Goal: Transaction & Acquisition: Book appointment/travel/reservation

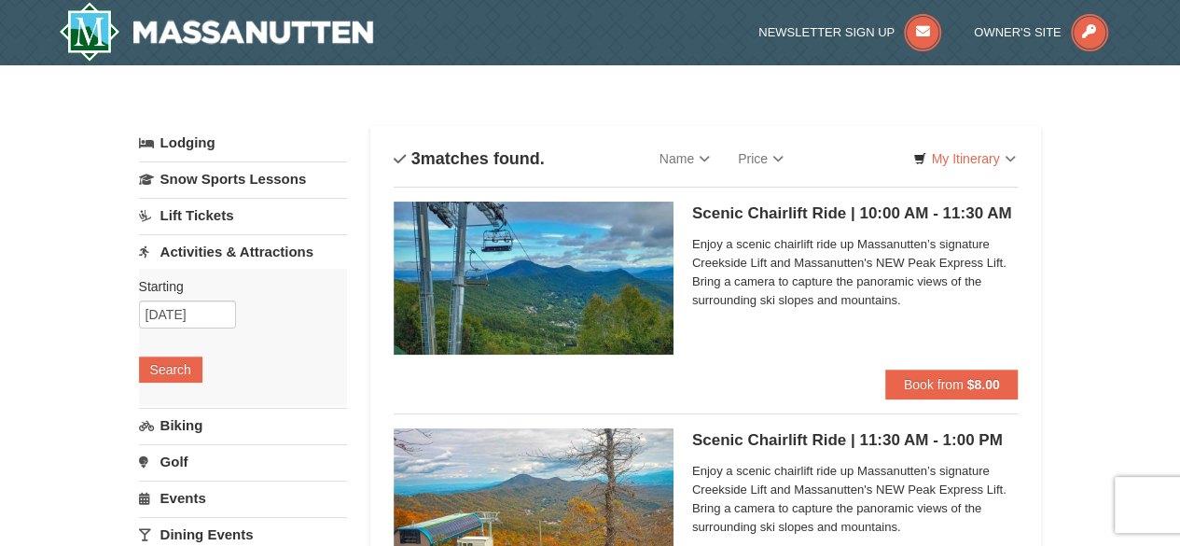
click at [786, 331] on div "Scenic Chairlift Ride | 10:00 AM - 11:30 AM Massanutten Scenic Chairlift Rides …" at bounding box center [855, 285] width 326 height 168
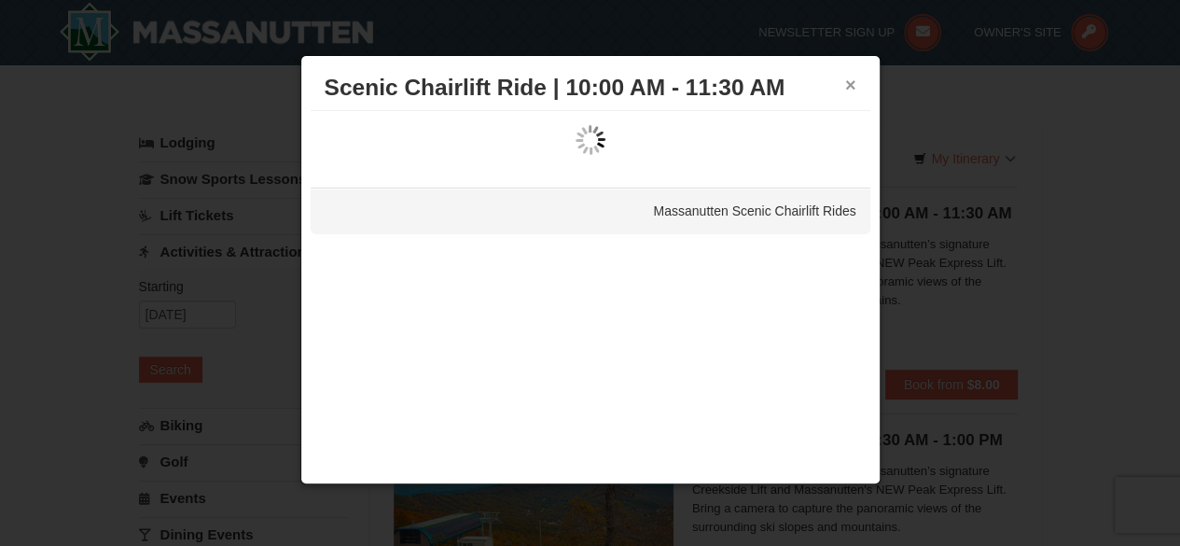
click at [848, 79] on button "×" at bounding box center [850, 85] width 11 height 19
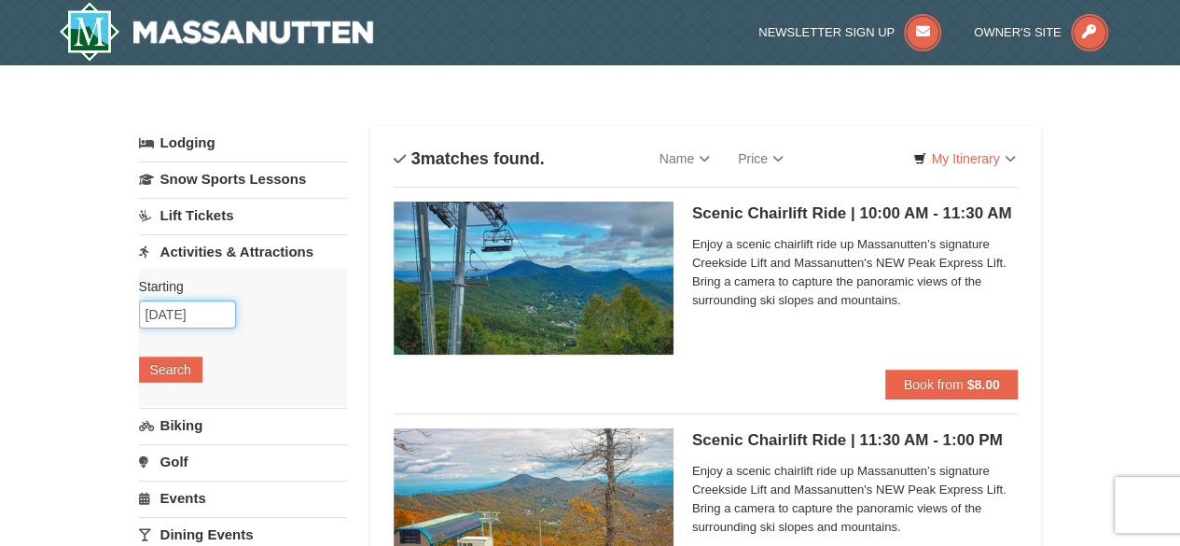
click at [181, 304] on input "[DATE]" at bounding box center [187, 314] width 97 height 28
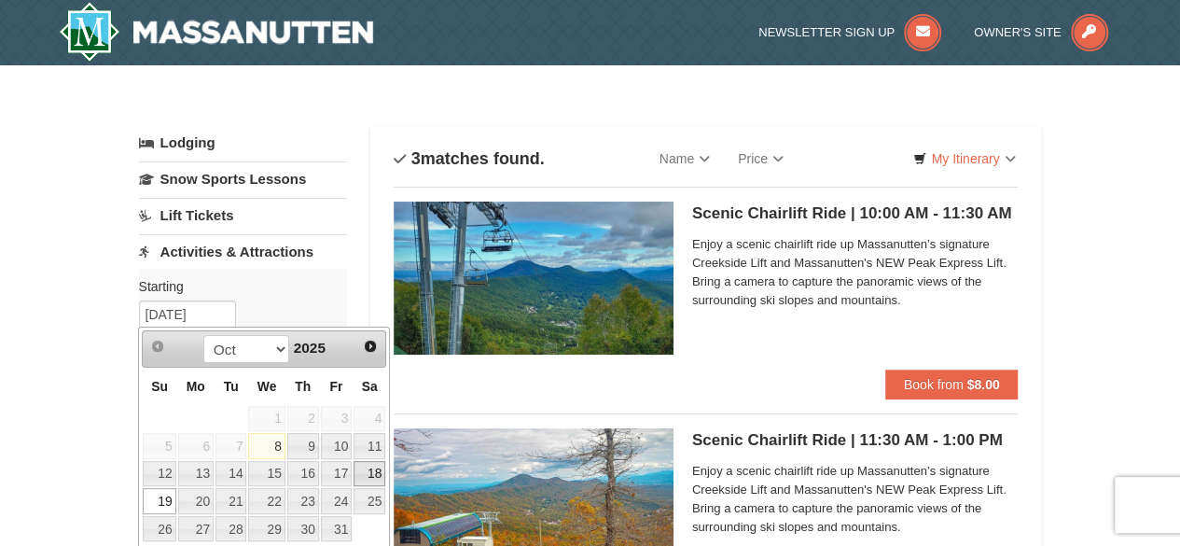
click at [375, 475] on link "18" at bounding box center [369, 474] width 32 height 26
type input "[DATE]"
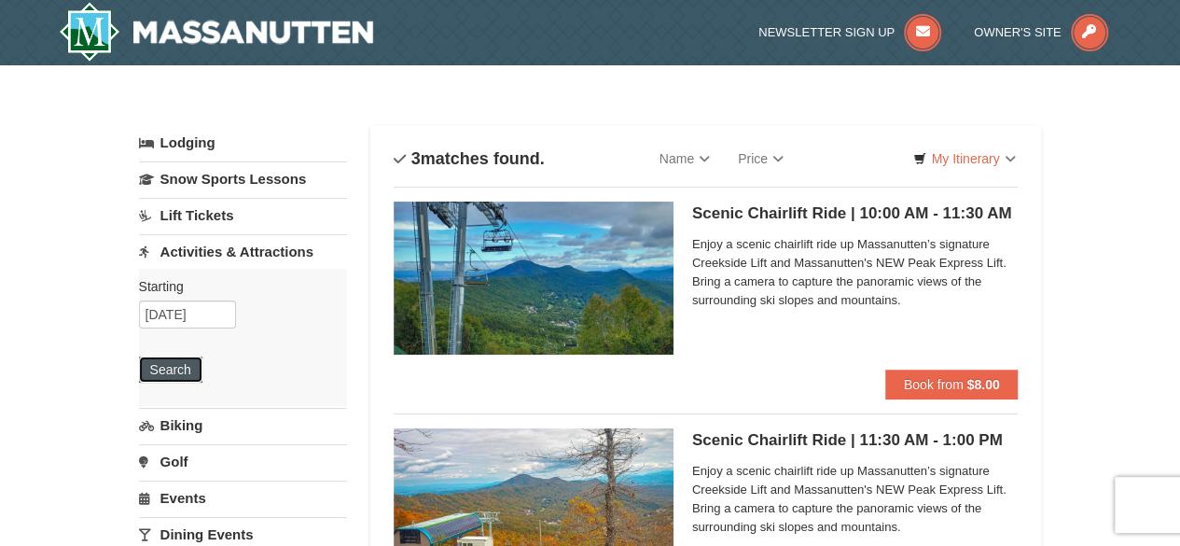
click at [187, 363] on button "Search" at bounding box center [170, 369] width 63 height 26
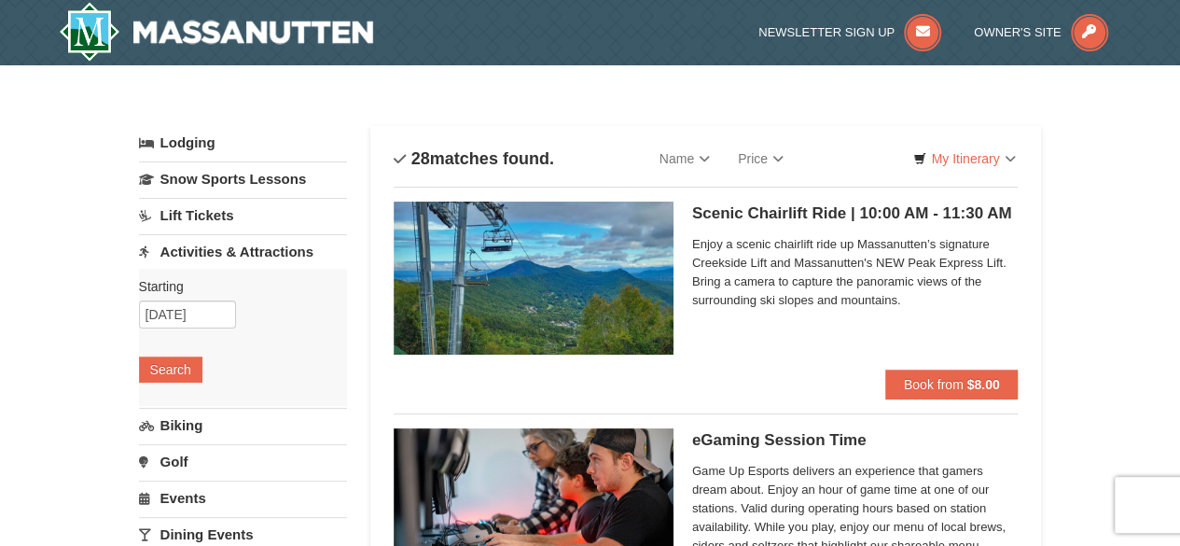
scroll to position [1, 0]
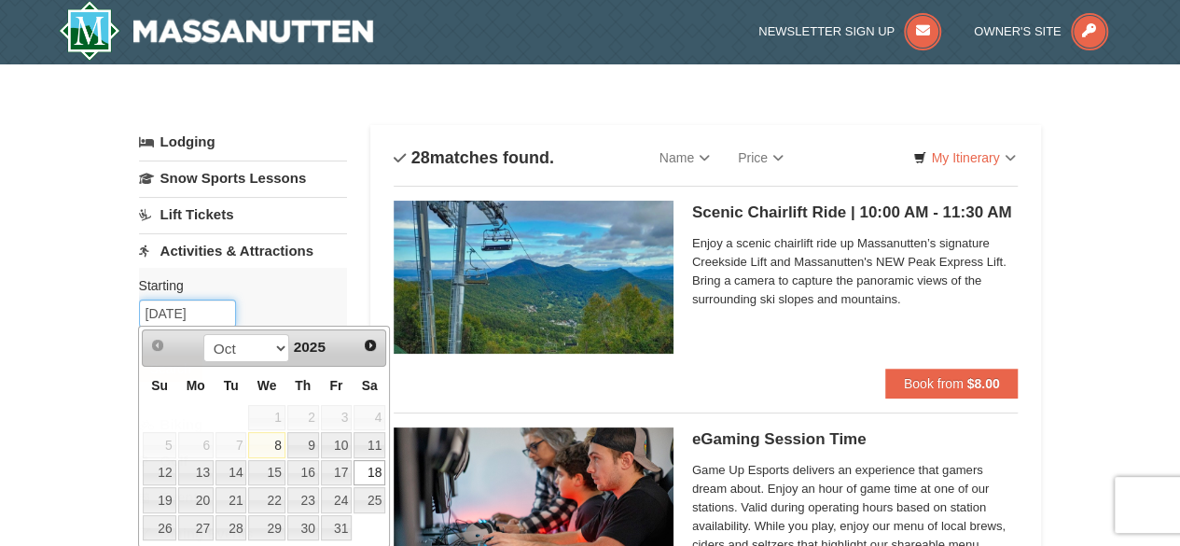
click at [187, 317] on input "[DATE]" at bounding box center [187, 313] width 97 height 28
click at [172, 491] on link "19" at bounding box center [159, 500] width 33 height 26
type input "10/19/2025"
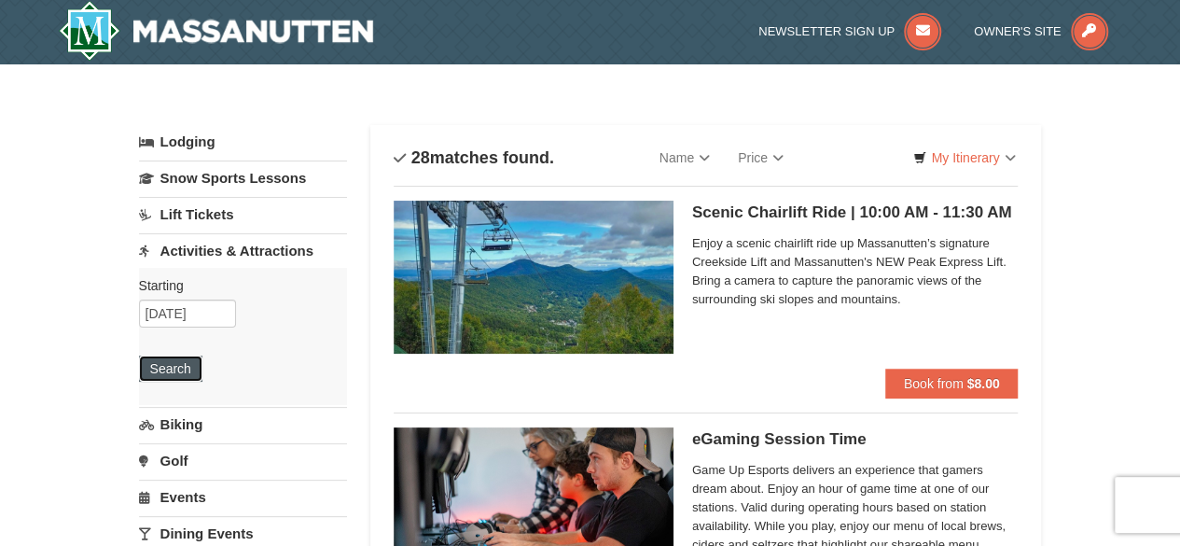
click at [170, 374] on button "Search" at bounding box center [170, 368] width 63 height 26
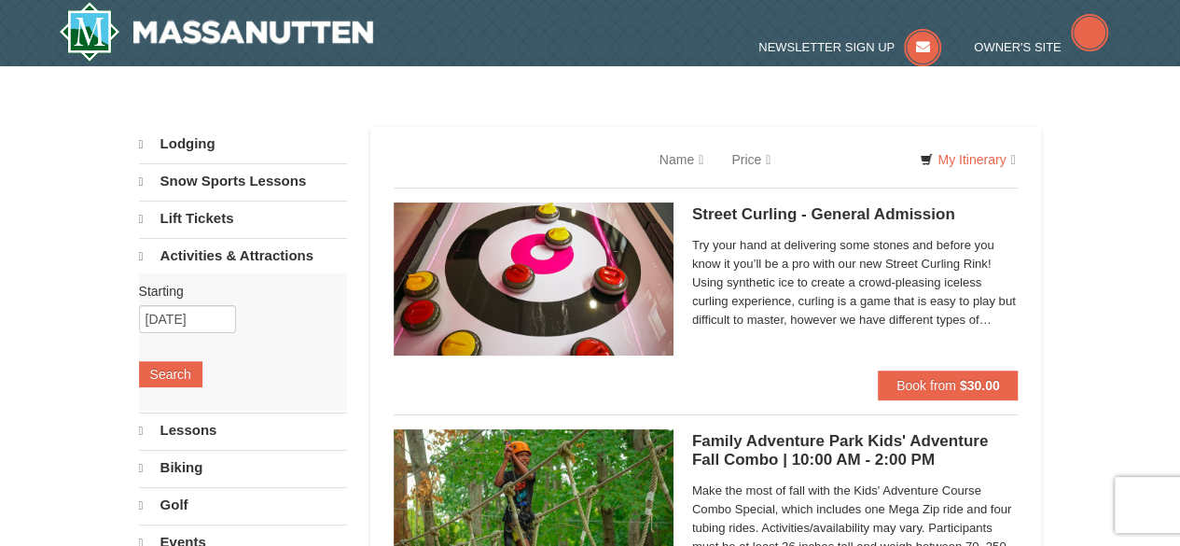
select select "10"
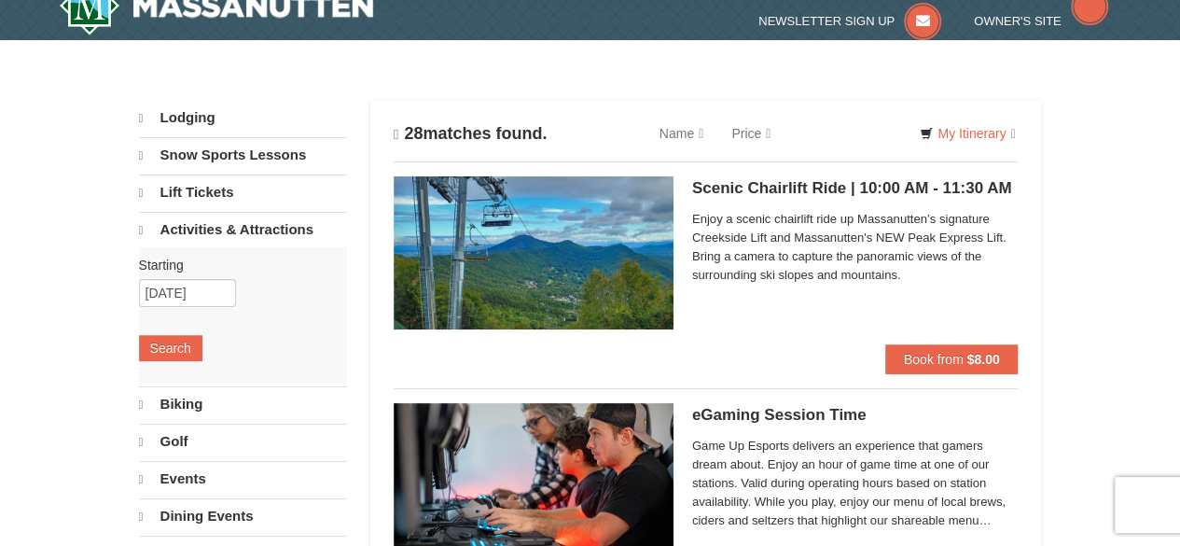
scroll to position [26, 0]
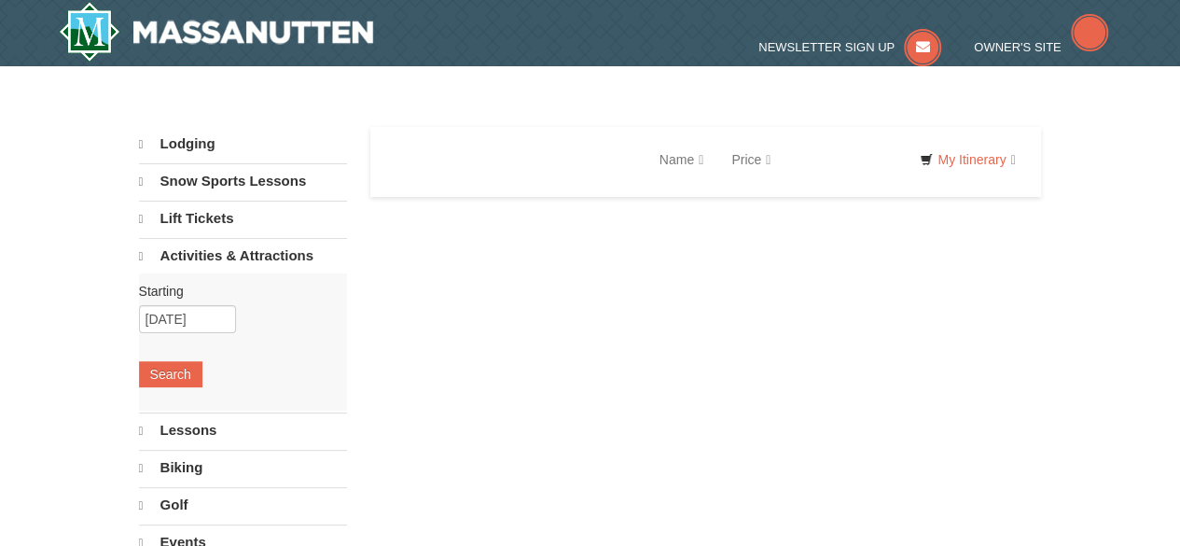
select select "10"
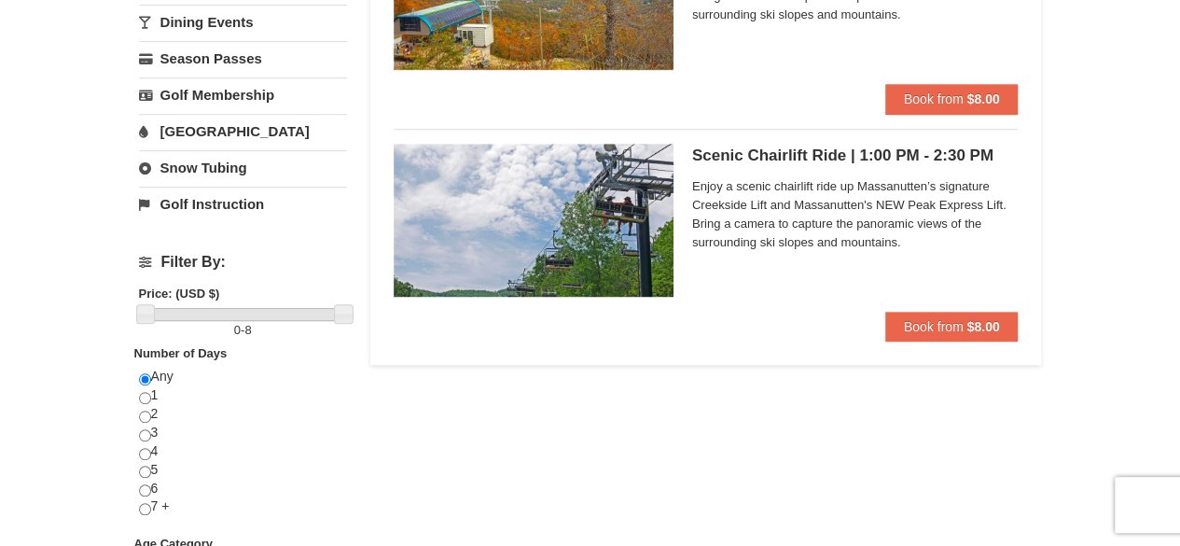
scroll to position [513, 0]
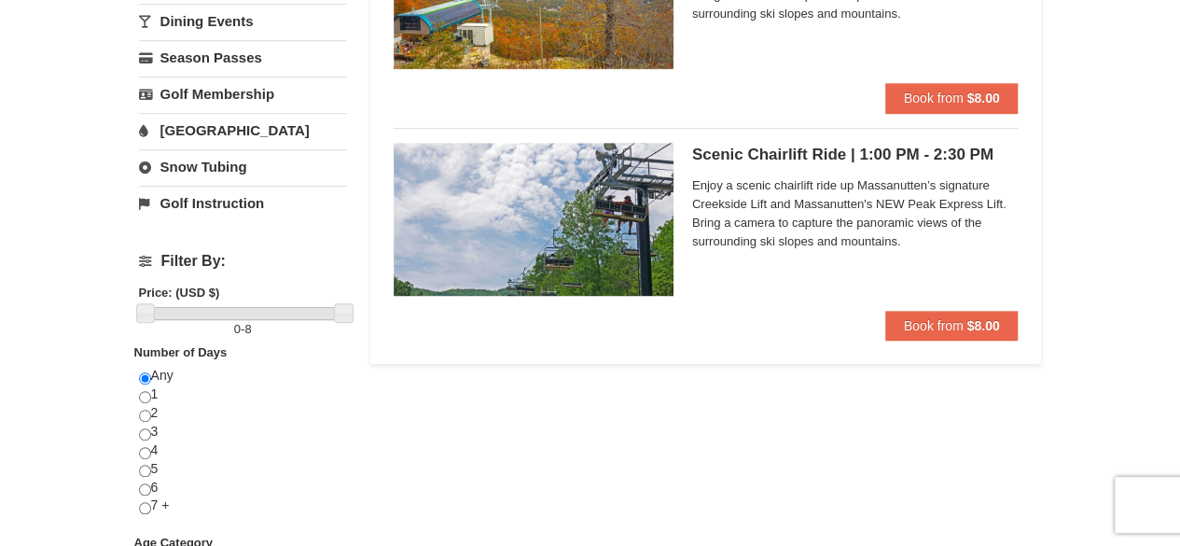
click at [800, 158] on h5 "Scenic Chairlift Ride | 1:00 PM - 2:30 PM Massanutten Scenic Chairlift Rides" at bounding box center [855, 154] width 326 height 19
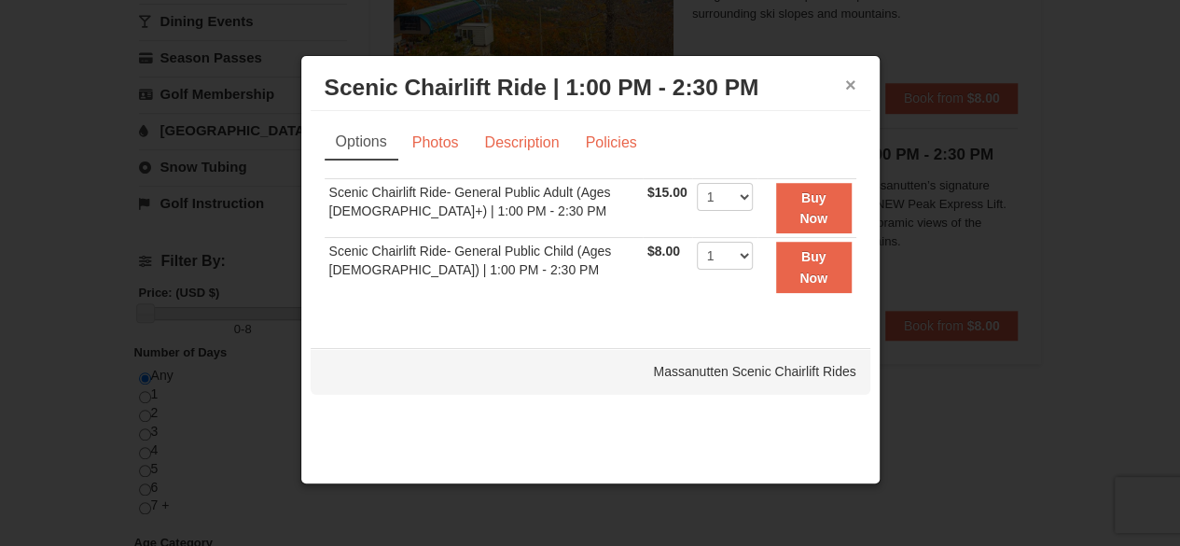
click at [846, 82] on button "×" at bounding box center [850, 85] width 11 height 19
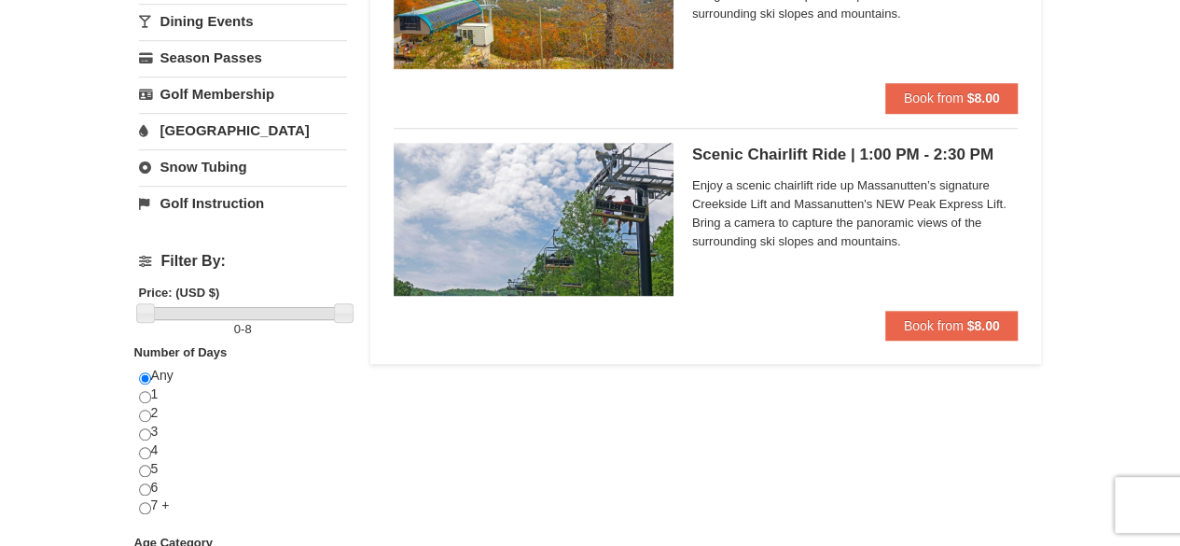
scroll to position [0, 0]
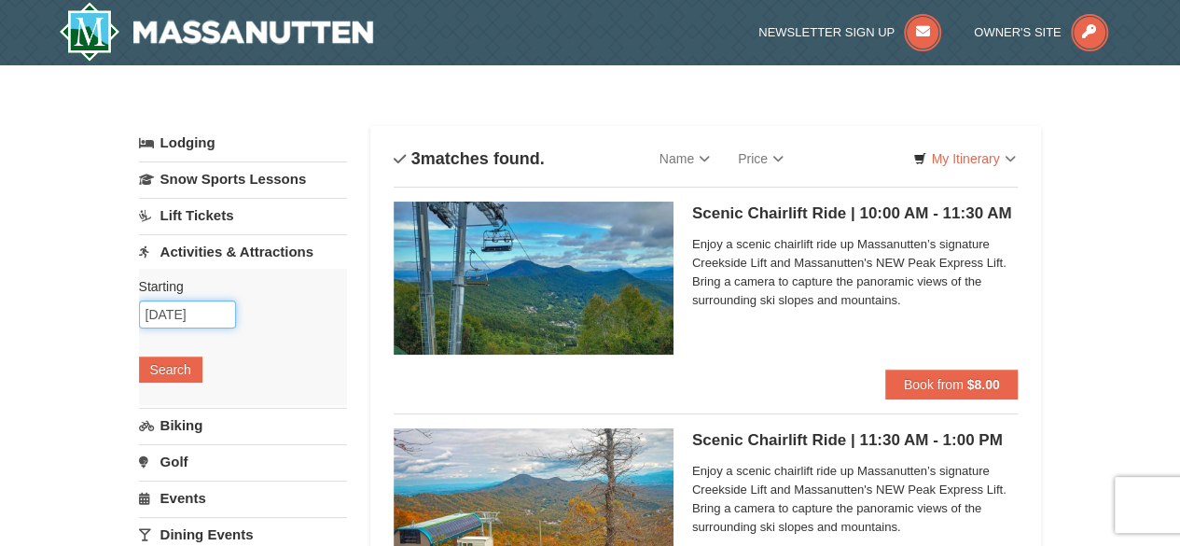
click at [195, 310] on input "[DATE]" at bounding box center [187, 314] width 97 height 28
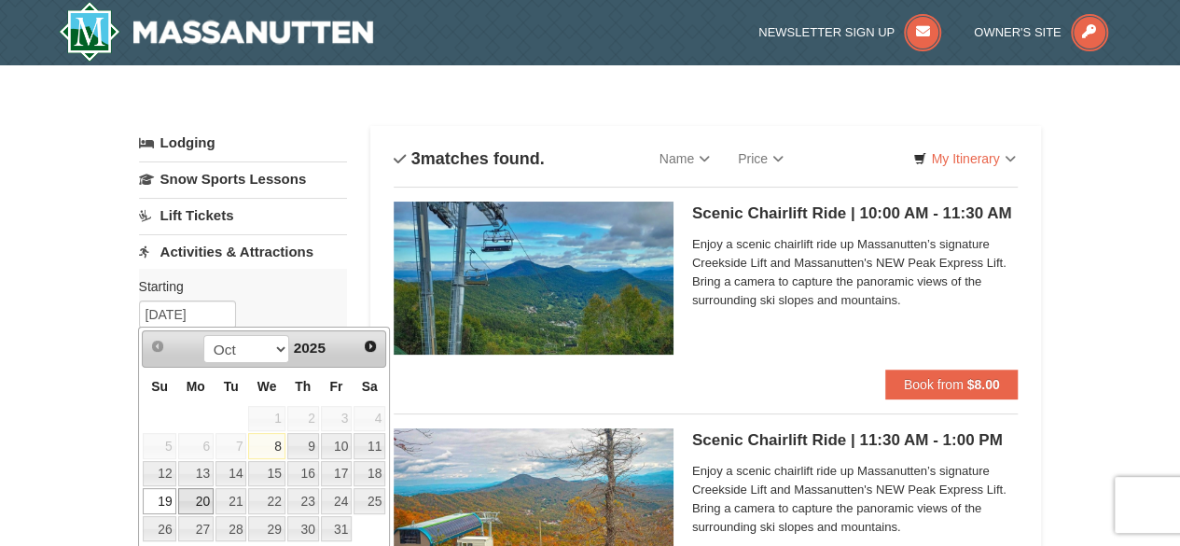
click at [193, 499] on link "20" at bounding box center [195, 501] width 35 height 26
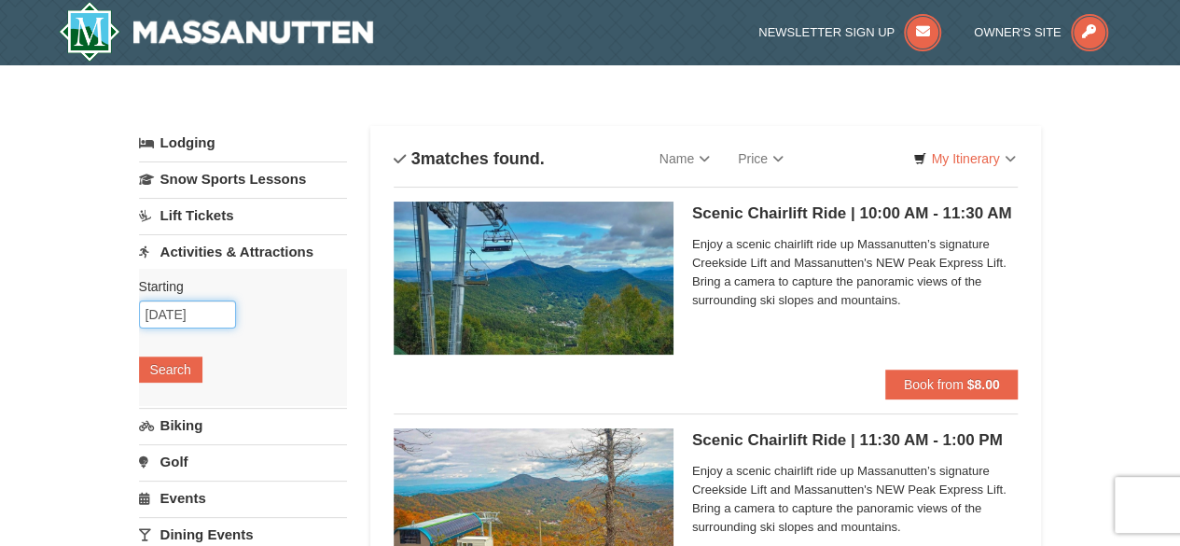
click at [211, 306] on input "10/20/2025" at bounding box center [187, 314] width 97 height 28
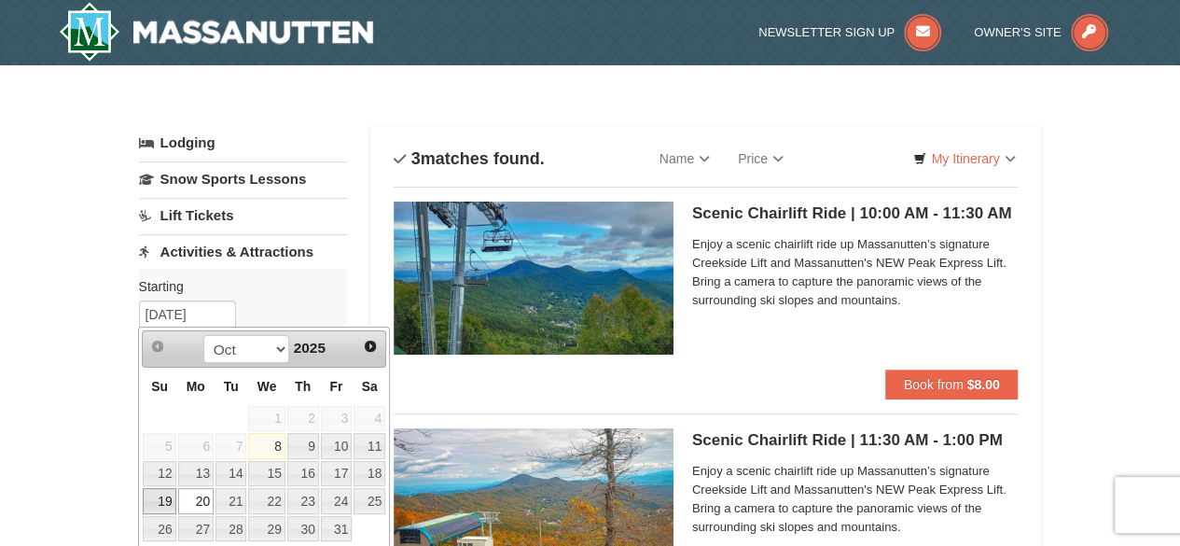
click at [162, 490] on link "19" at bounding box center [159, 501] width 33 height 26
type input "[DATE]"
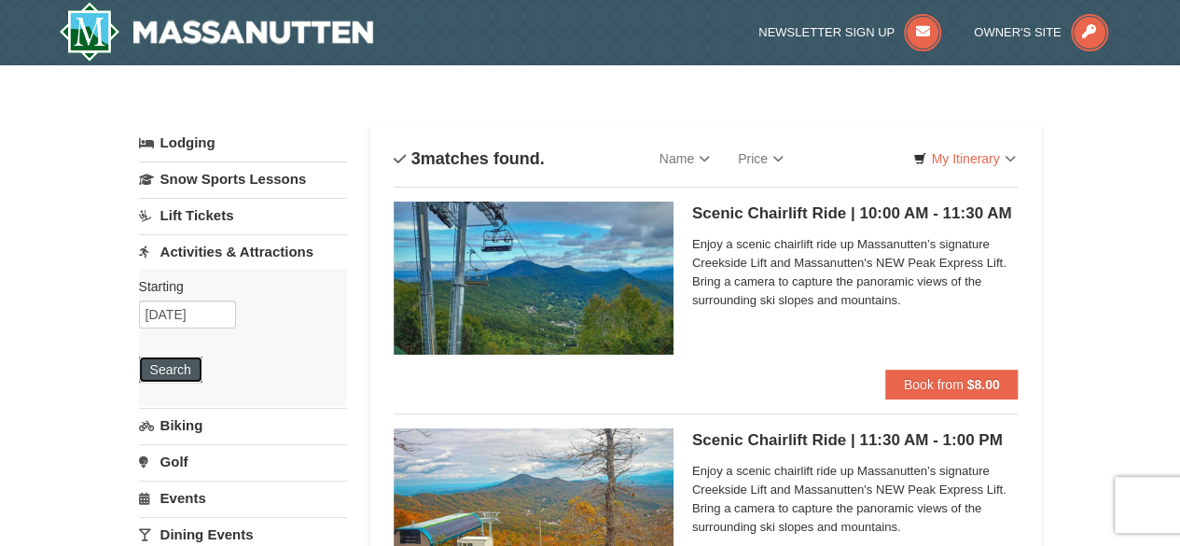
click at [187, 373] on button "Search" at bounding box center [170, 369] width 63 height 26
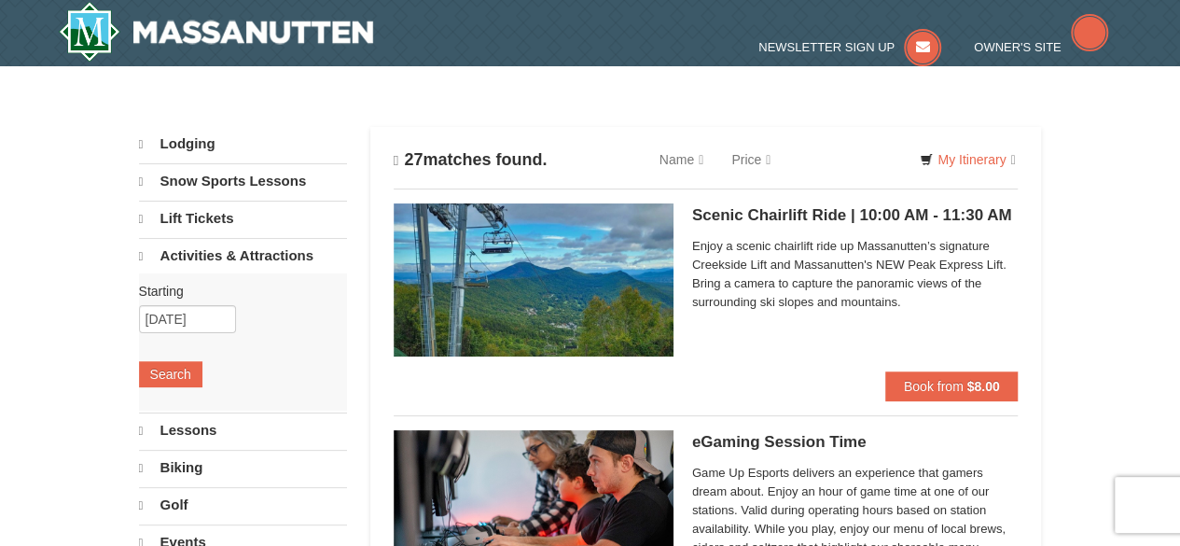
select select "10"
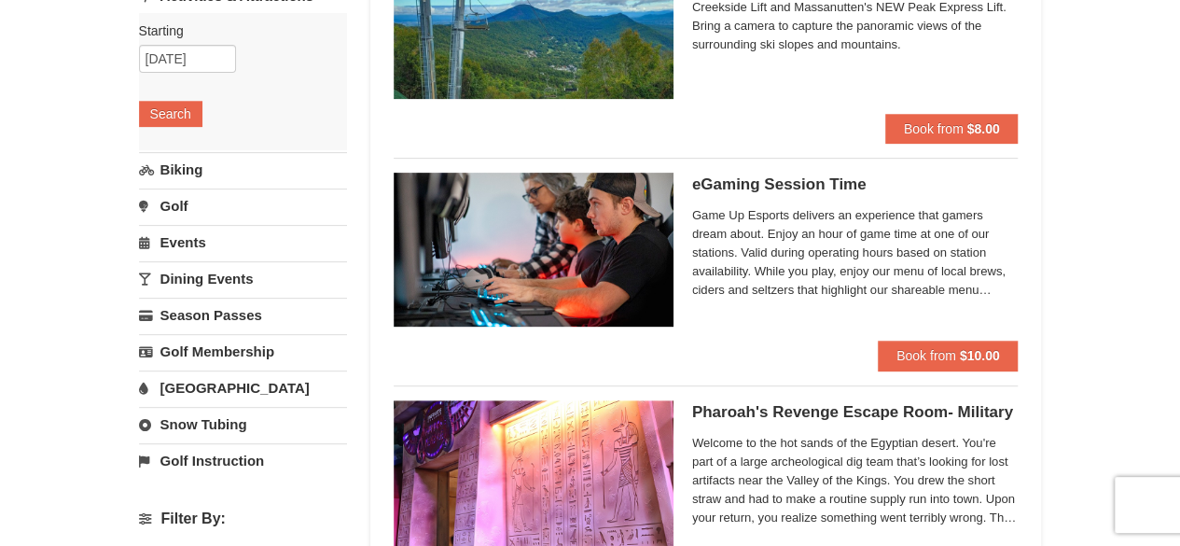
scroll to position [259, 0]
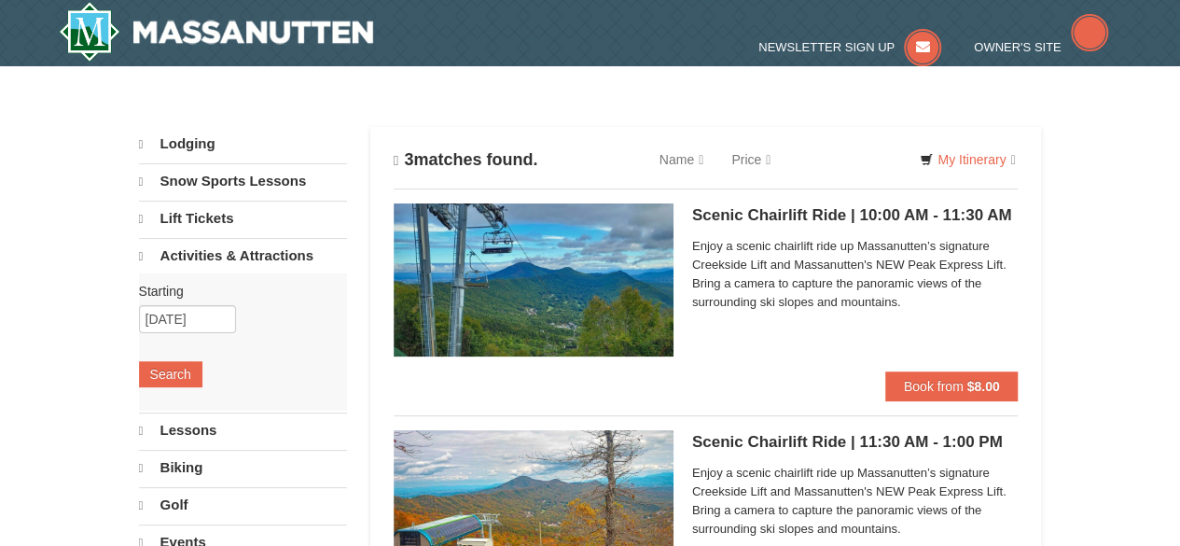
select select "10"
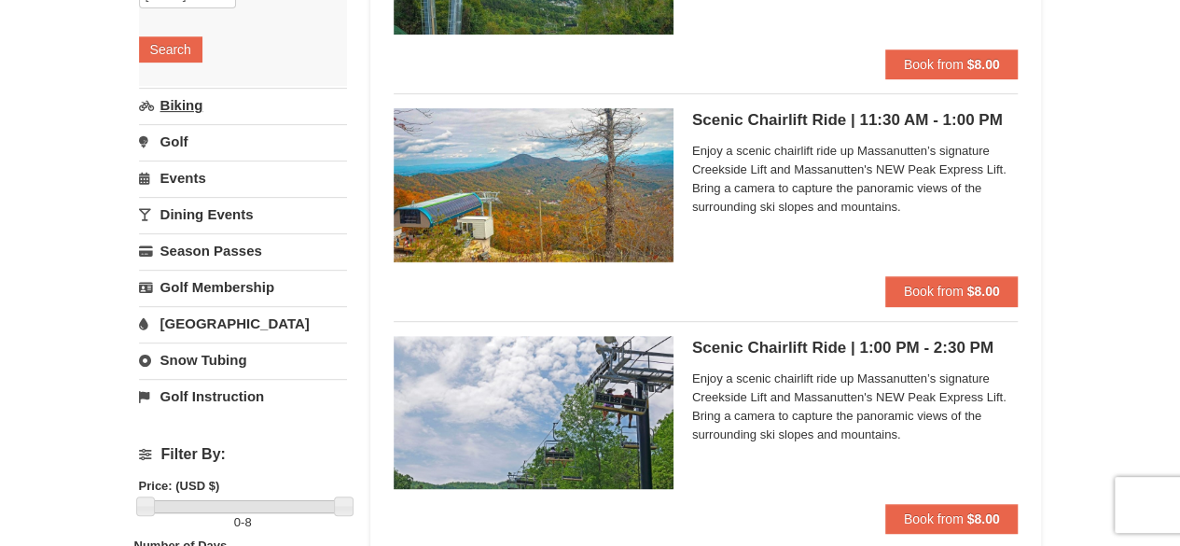
scroll to position [334, 0]
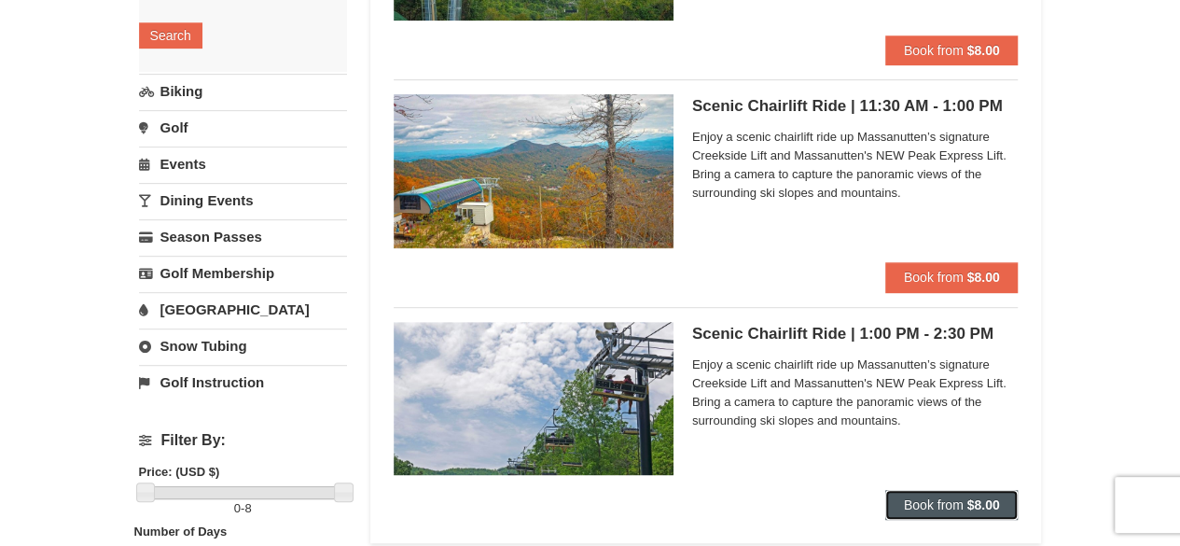
click at [911, 512] on button "Book from $8.00" at bounding box center [951, 505] width 133 height 30
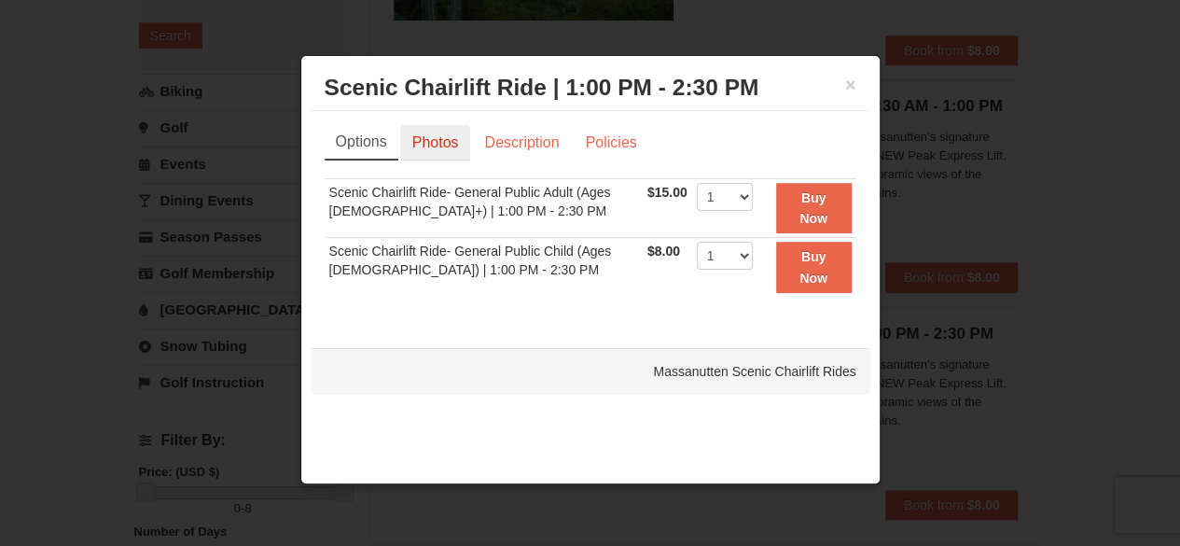
click at [438, 134] on link "Photos" at bounding box center [435, 142] width 71 height 35
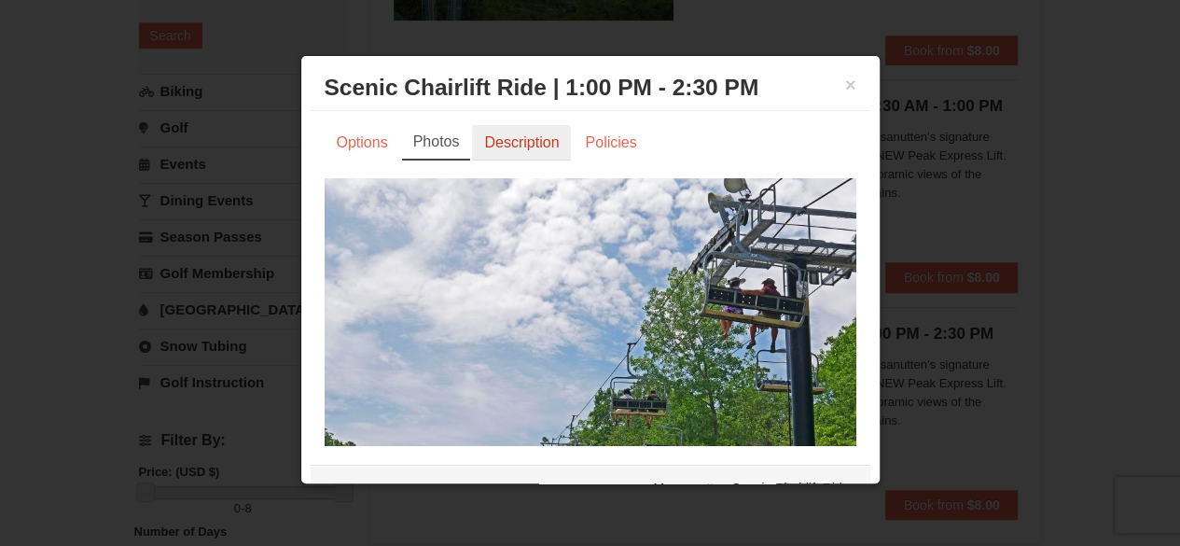
click at [530, 156] on link "Description" at bounding box center [521, 142] width 99 height 35
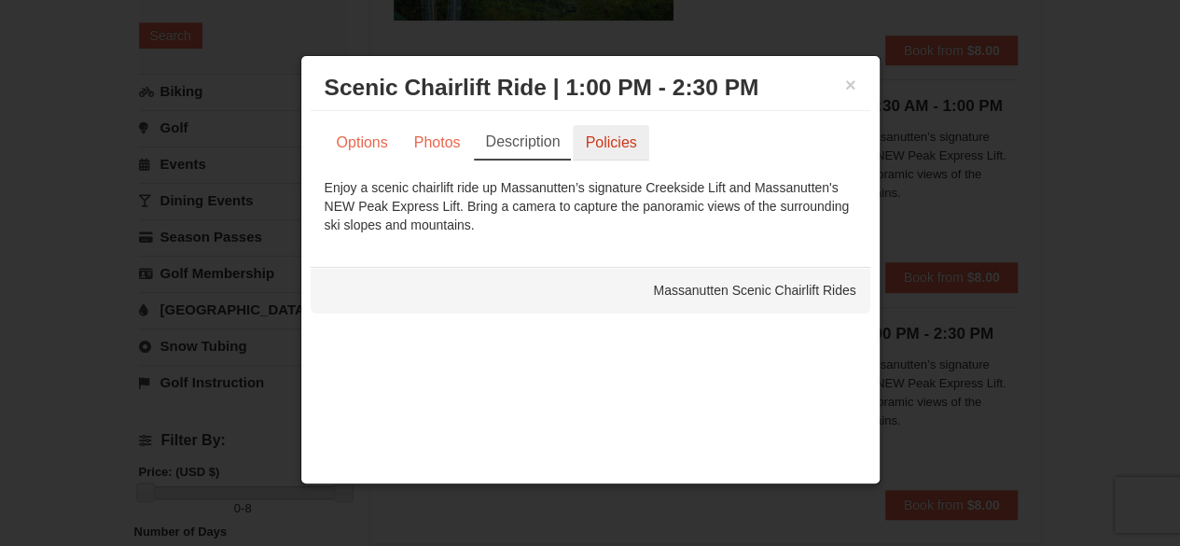
click at [619, 145] on link "Policies" at bounding box center [611, 142] width 76 height 35
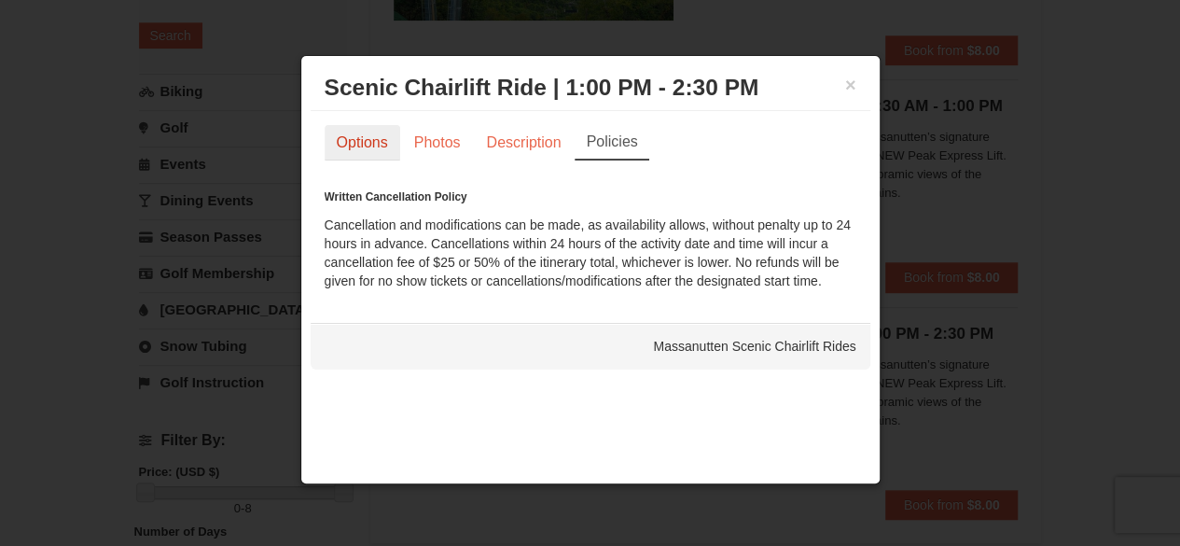
click at [347, 140] on link "Options" at bounding box center [363, 142] width 76 height 35
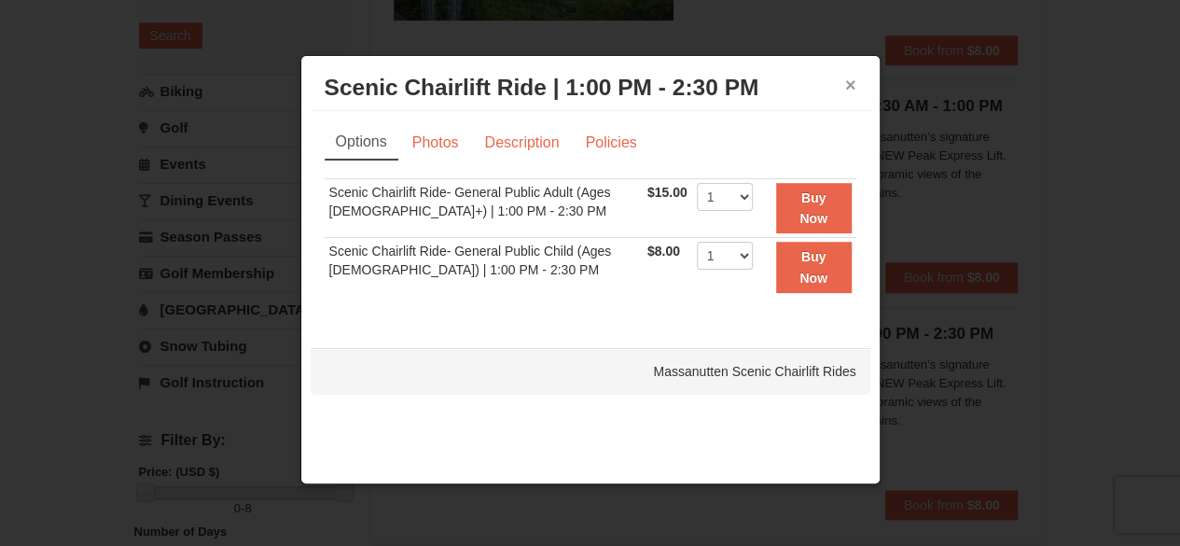
click at [845, 83] on button "×" at bounding box center [850, 85] width 11 height 19
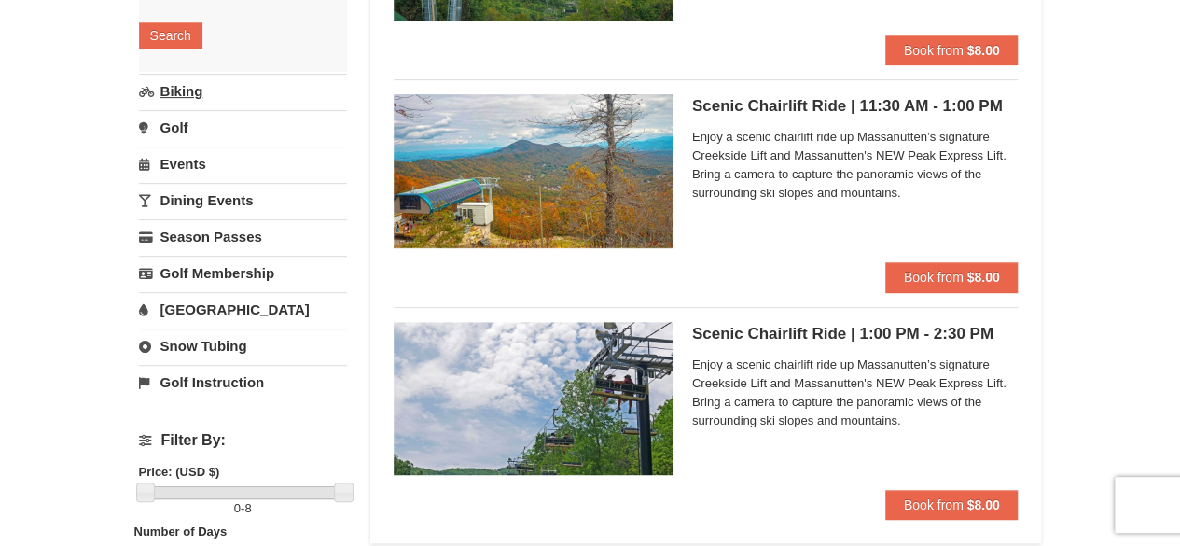
scroll to position [0, 0]
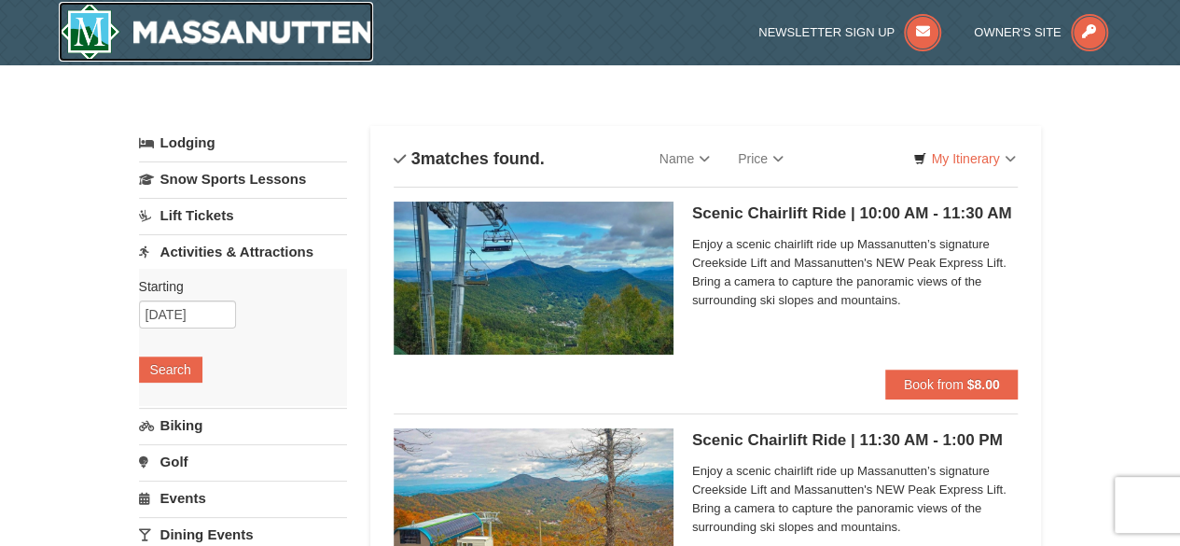
click at [289, 44] on img at bounding box center [216, 32] width 315 height 60
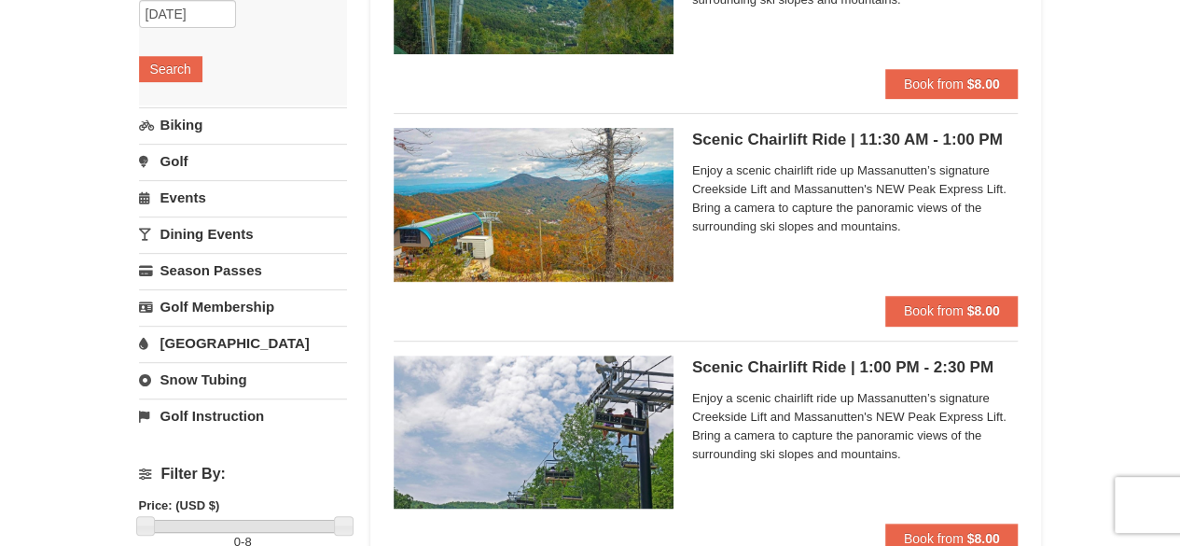
scroll to position [301, 0]
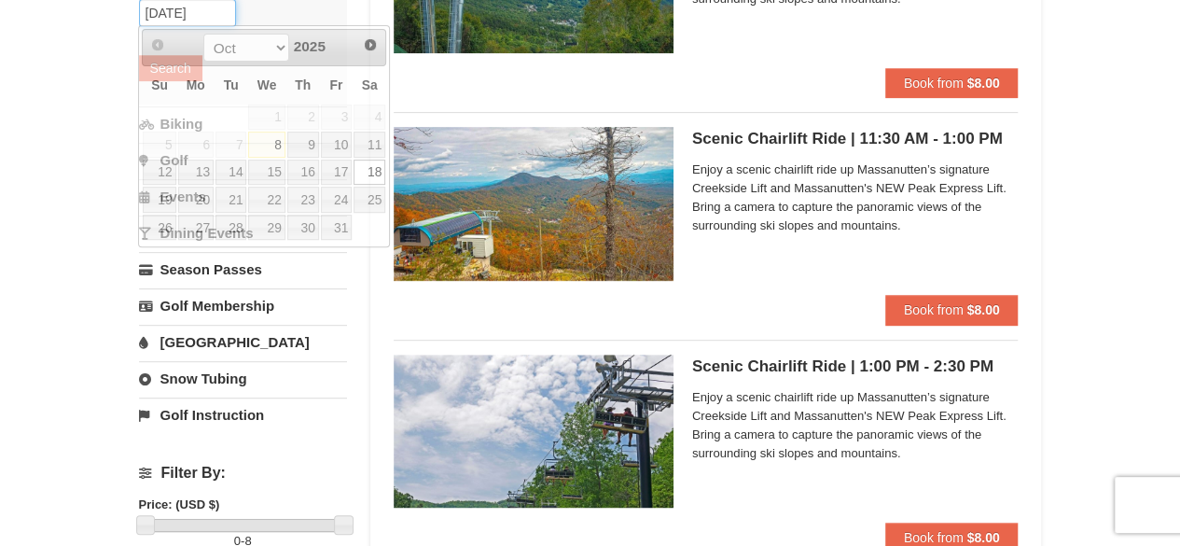
click at [221, 9] on input "[DATE]" at bounding box center [187, 13] width 97 height 28
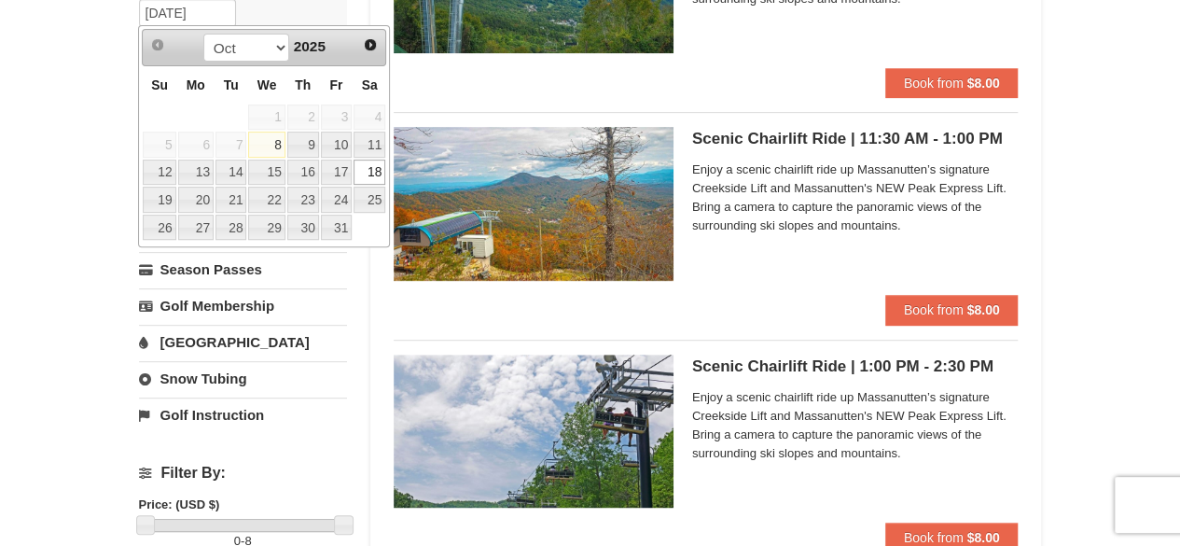
click at [839, 266] on div "Scenic Chairlift Ride | 11:30 AM - 1:00 PM Massanutten Scenic Chairlift Rides E…" at bounding box center [855, 211] width 326 height 168
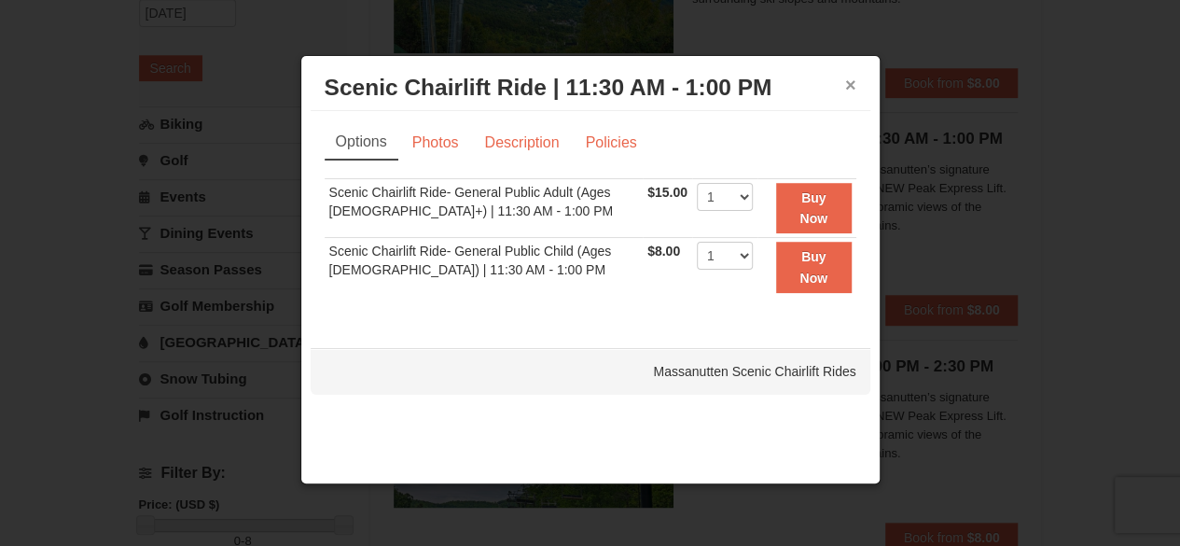
click at [850, 80] on button "×" at bounding box center [850, 85] width 11 height 19
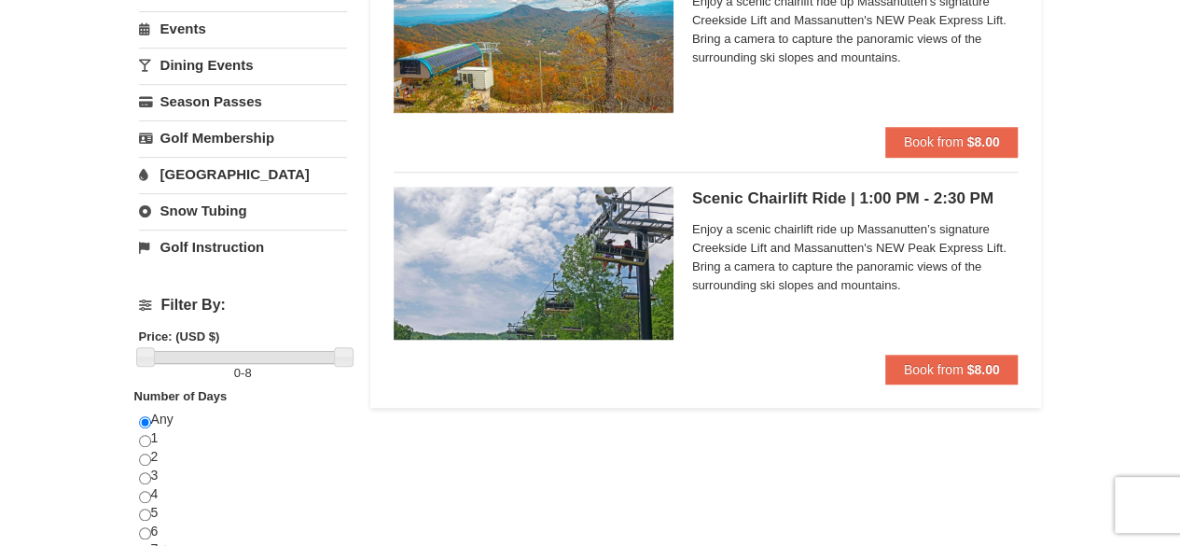
scroll to position [477, 0]
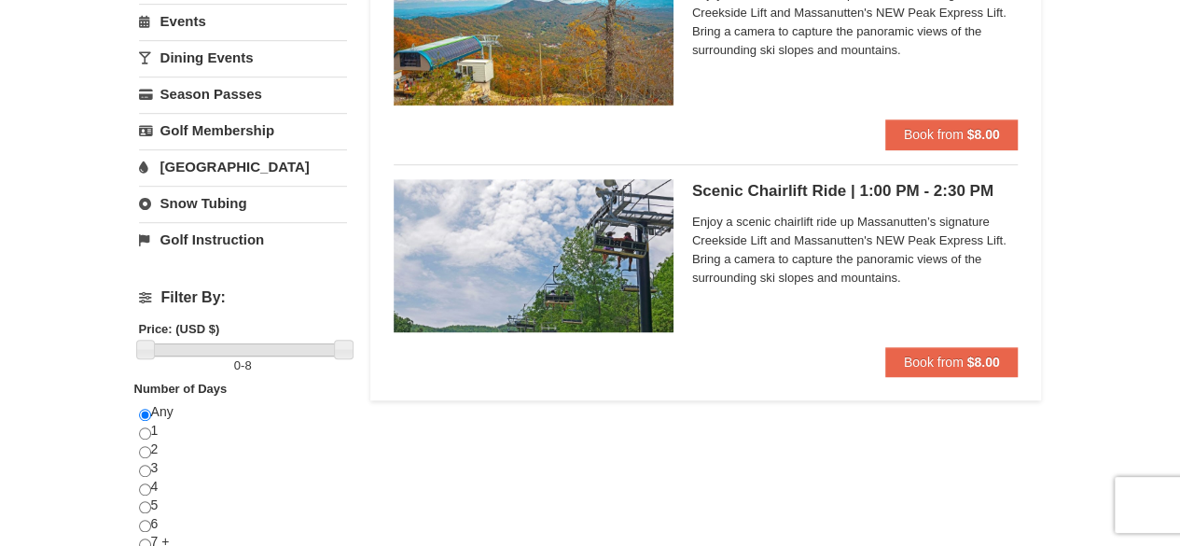
click at [870, 182] on h5 "Scenic Chairlift Ride | 1:00 PM - 2:30 PM Massanutten Scenic Chairlift Rides" at bounding box center [855, 191] width 326 height 19
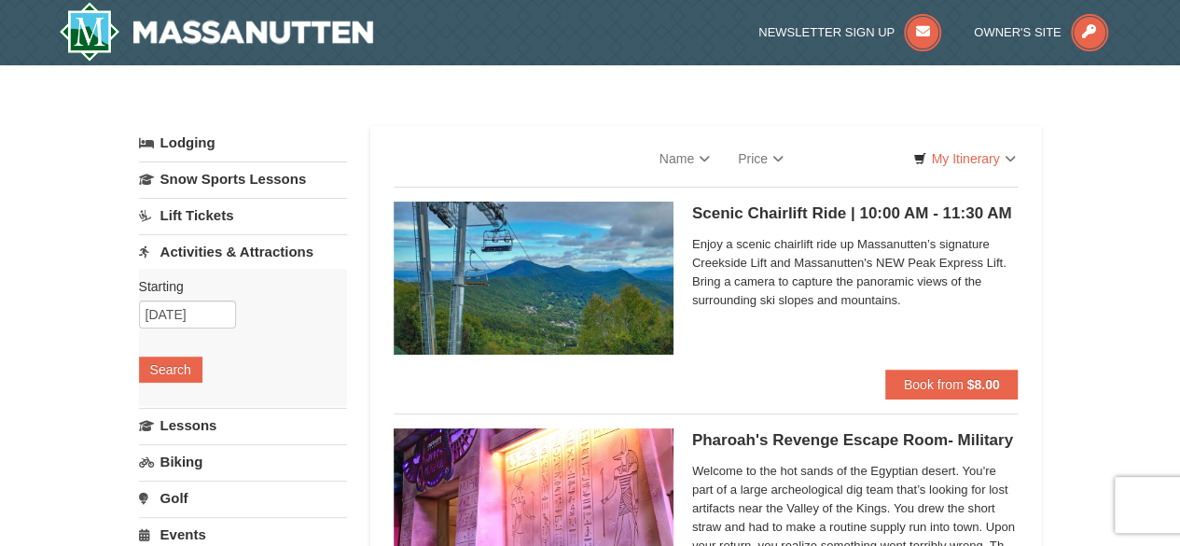
select select "10"
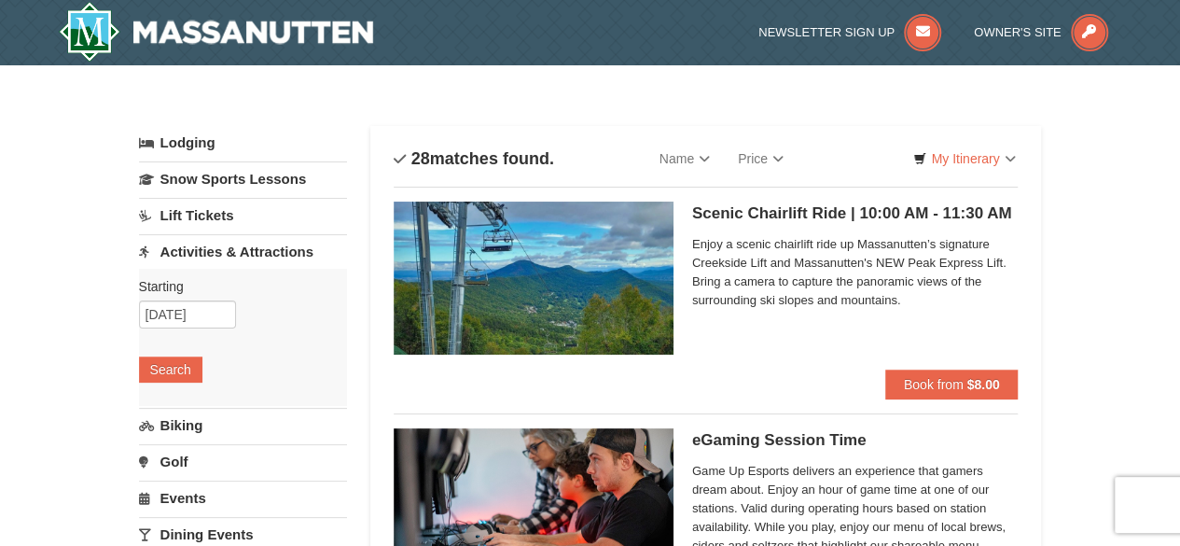
click at [237, 248] on link "Activities & Attractions" at bounding box center [243, 251] width 208 height 35
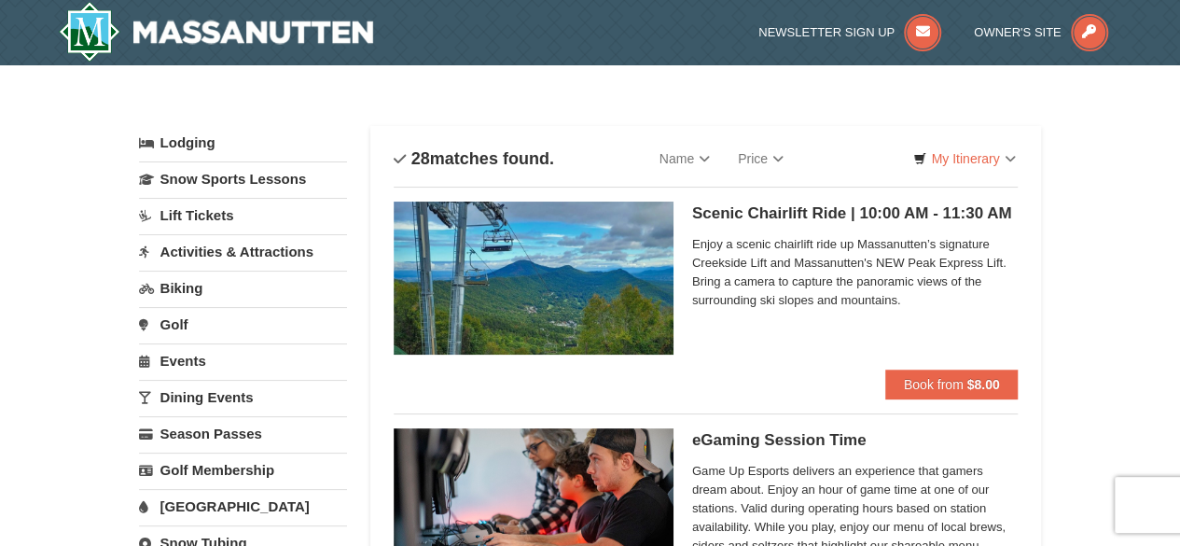
click at [237, 248] on link "Activities & Attractions" at bounding box center [243, 251] width 208 height 35
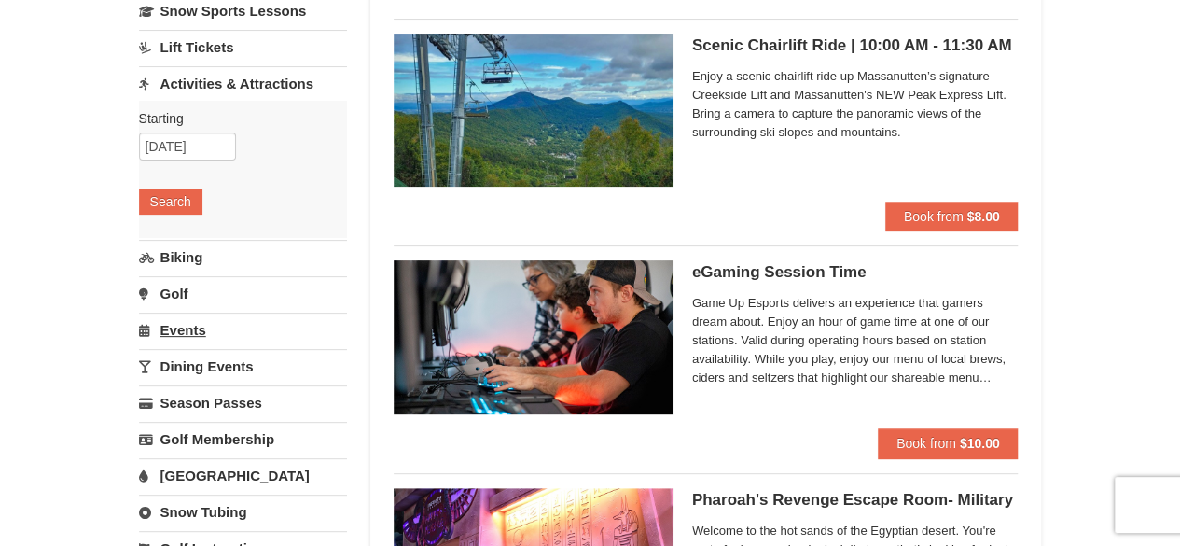
scroll to position [170, 0]
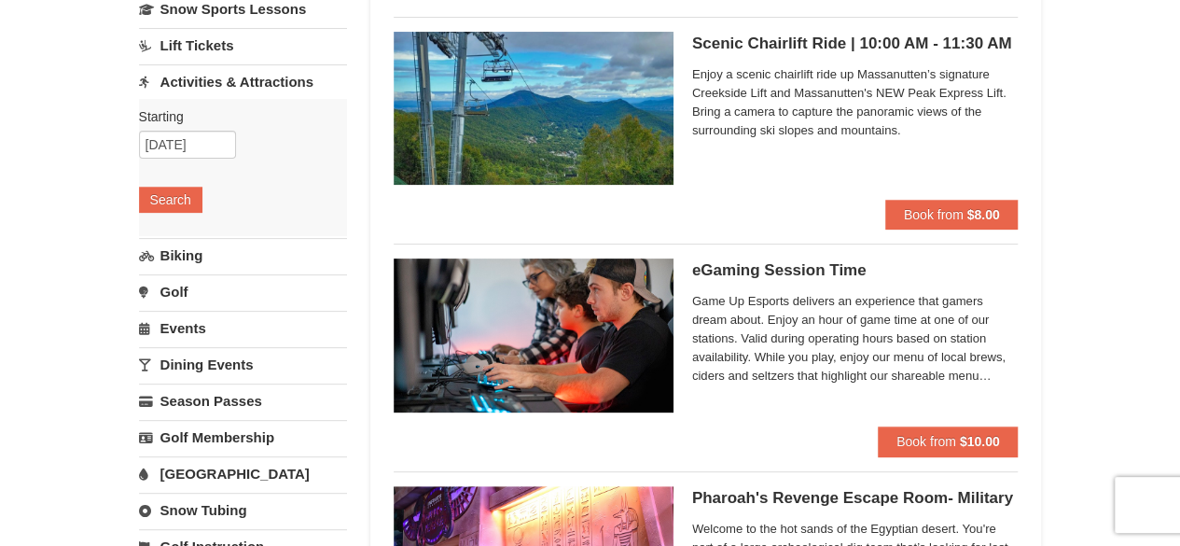
click at [233, 365] on link "Dining Events" at bounding box center [243, 364] width 208 height 35
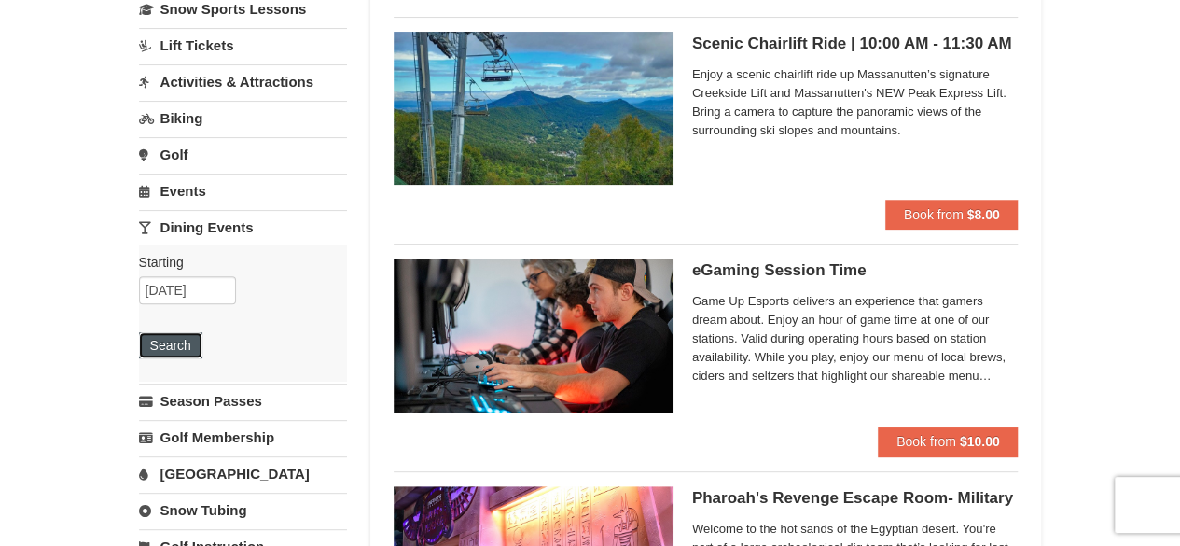
click at [188, 348] on button "Search" at bounding box center [170, 345] width 63 height 26
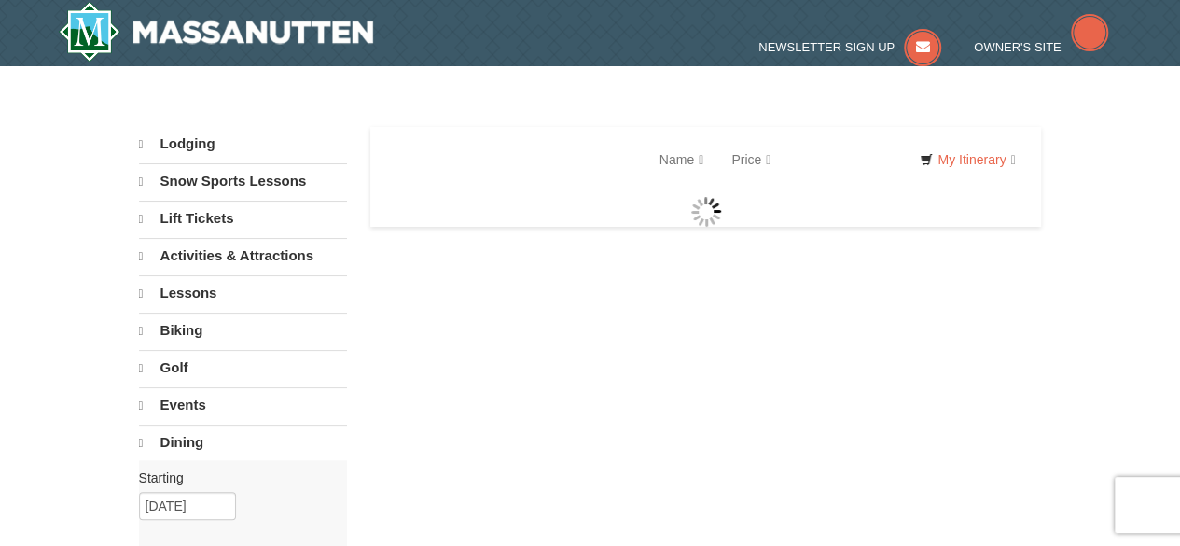
select select "10"
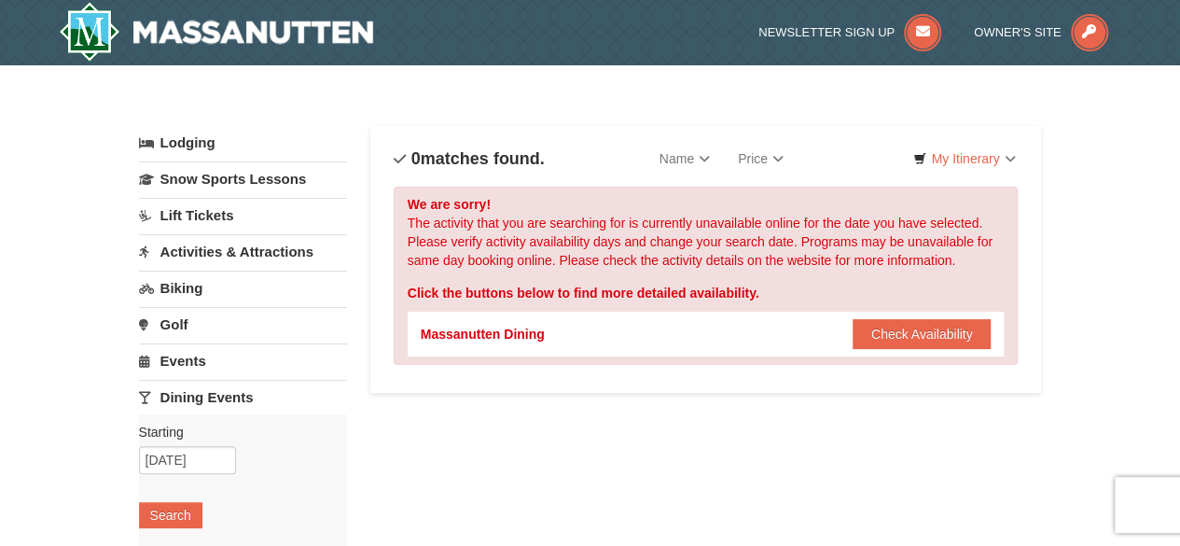
click at [207, 247] on link "Activities & Attractions" at bounding box center [243, 251] width 208 height 35
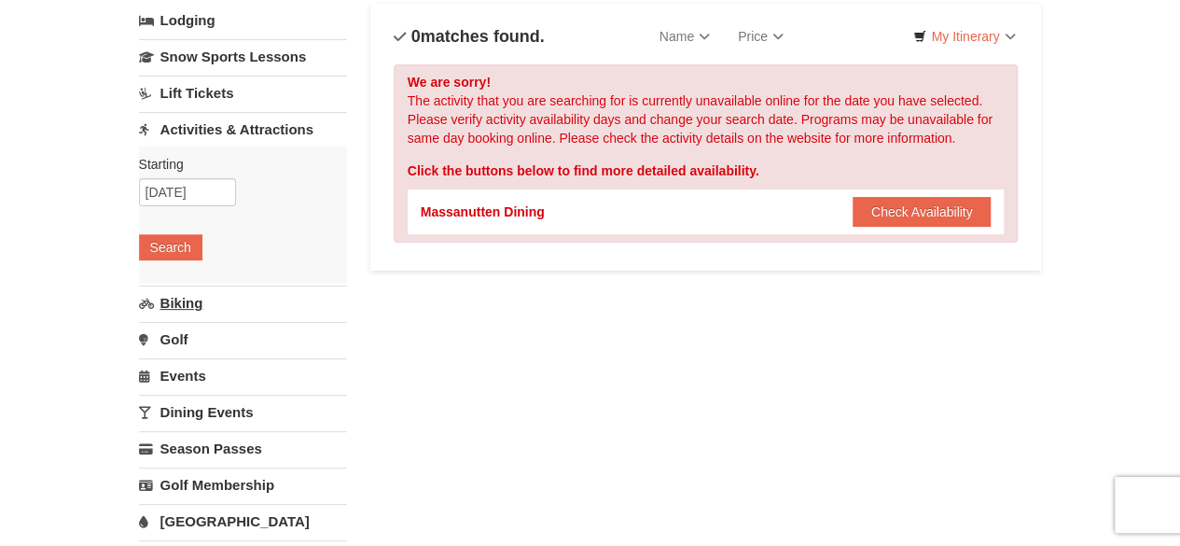
scroll to position [124, 0]
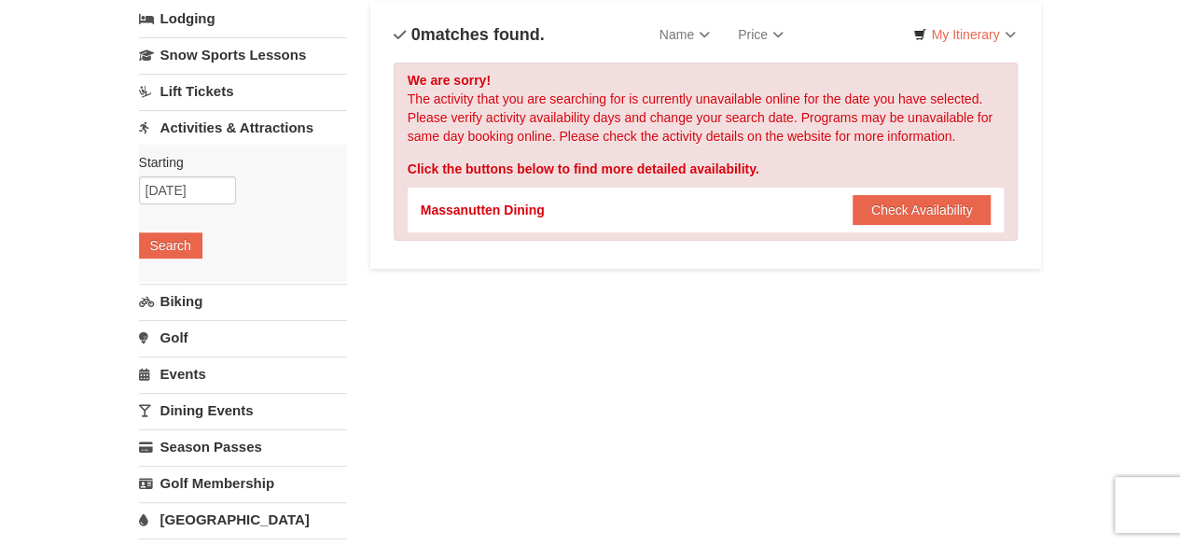
click at [181, 335] on link "Golf" at bounding box center [243, 337] width 208 height 35
click at [175, 322] on button "Search" at bounding box center [170, 318] width 63 height 26
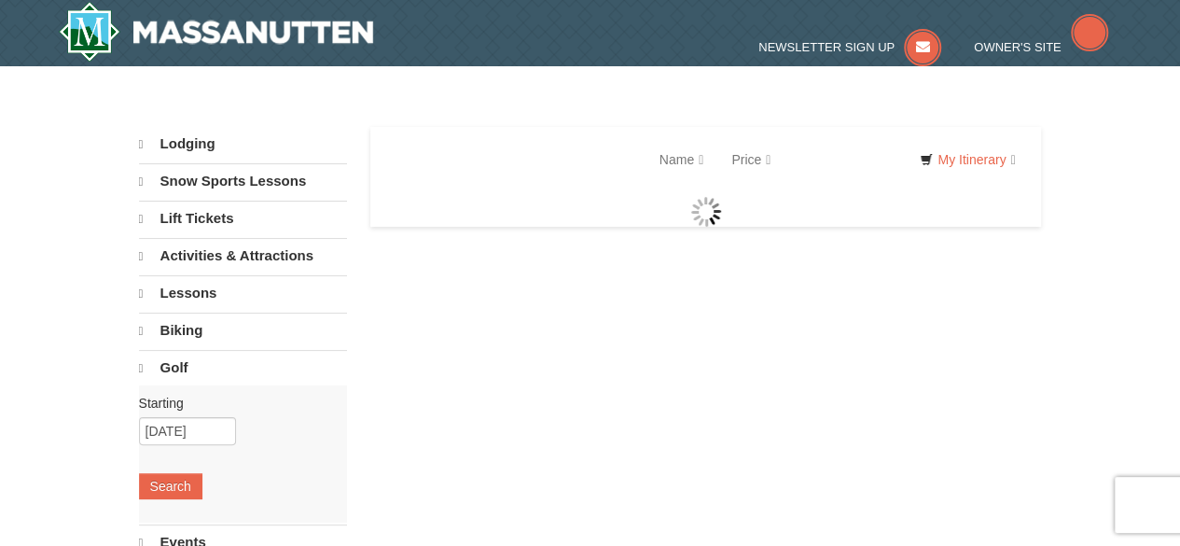
select select "10"
